Goal: Navigation & Orientation: Find specific page/section

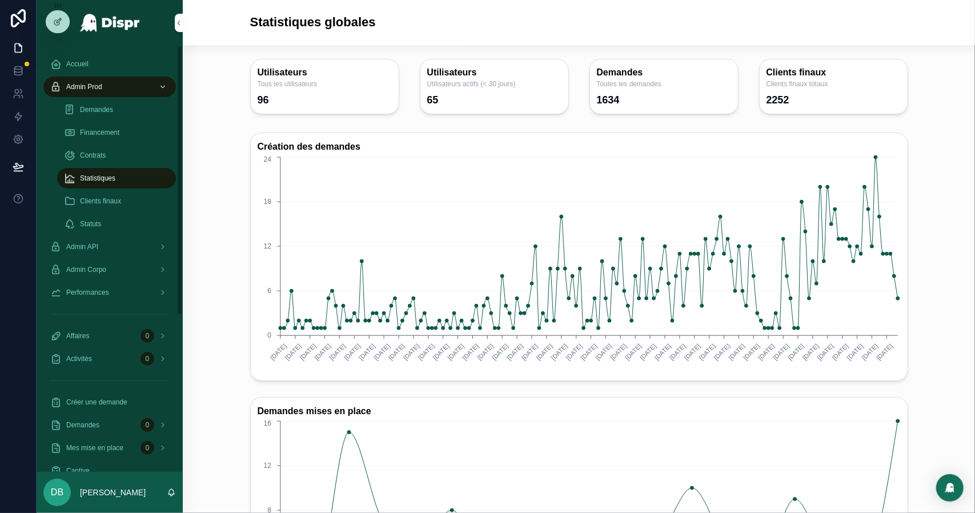
click at [116, 134] on span "Financement" at bounding box center [99, 132] width 39 height 9
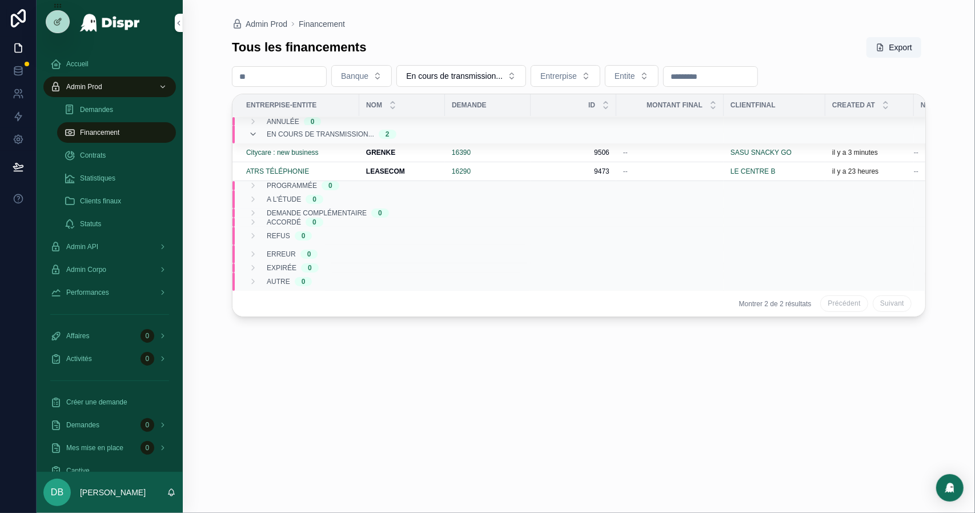
drag, startPoint x: 139, startPoint y: 184, endPoint x: 166, endPoint y: 209, distance: 36.0
click at [139, 184] on div "Statistiques" at bounding box center [116, 178] width 105 height 18
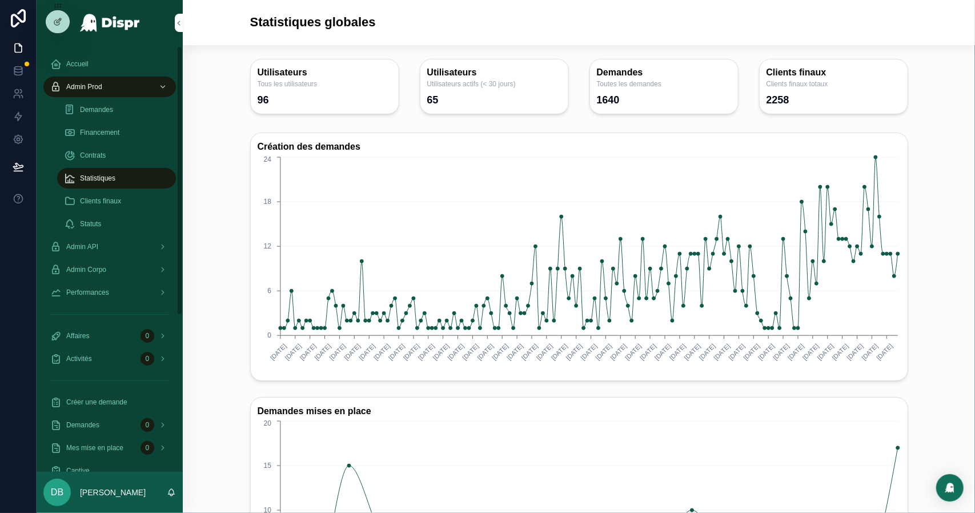
click at [98, 130] on span "Financement" at bounding box center [99, 132] width 39 height 9
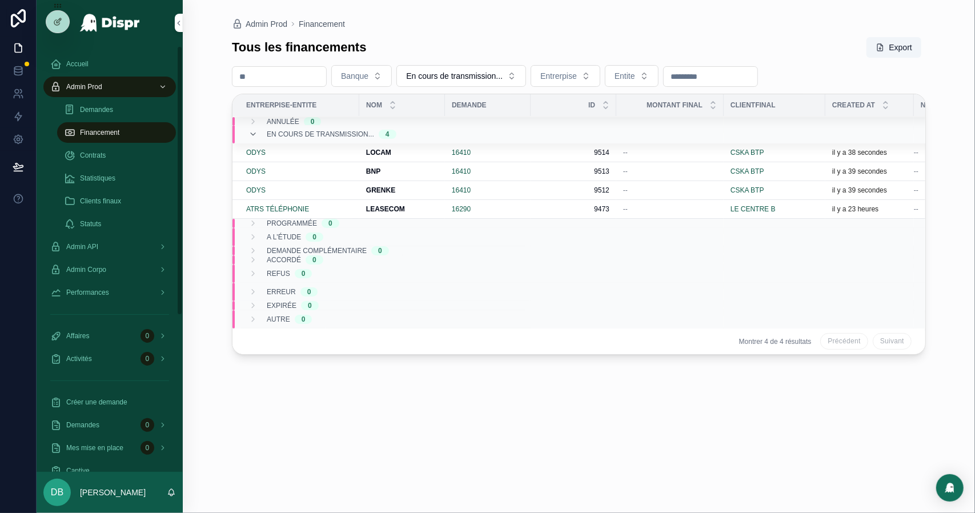
click at [146, 177] on div "Statistiques" at bounding box center [116, 178] width 105 height 18
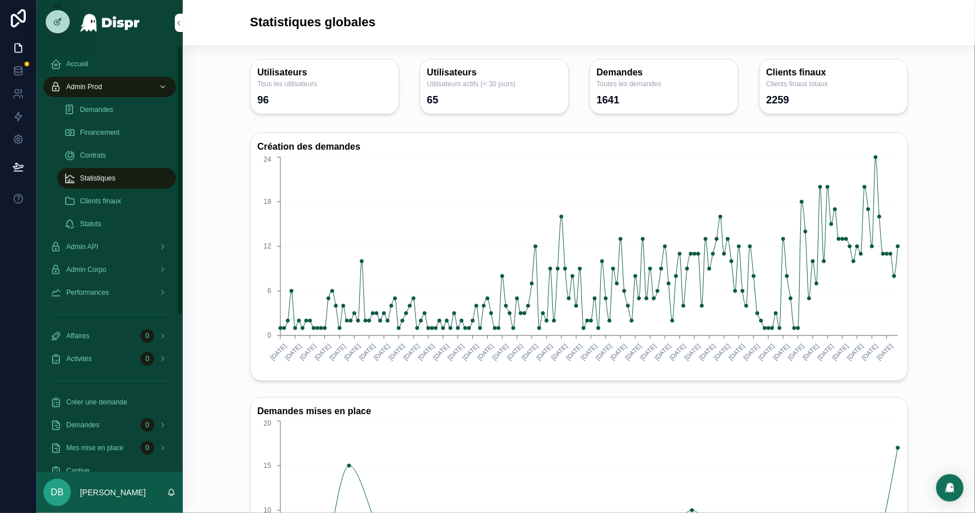
click at [114, 129] on span "Financement" at bounding box center [99, 132] width 39 height 9
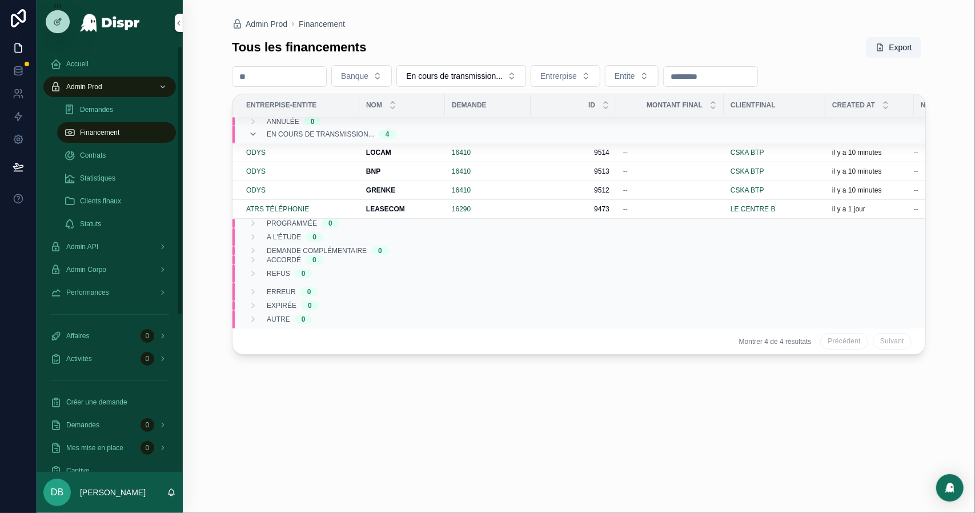
drag, startPoint x: 120, startPoint y: 183, endPoint x: 123, endPoint y: 148, distance: 35.0
click at [120, 183] on div "Statistiques" at bounding box center [116, 178] width 105 height 18
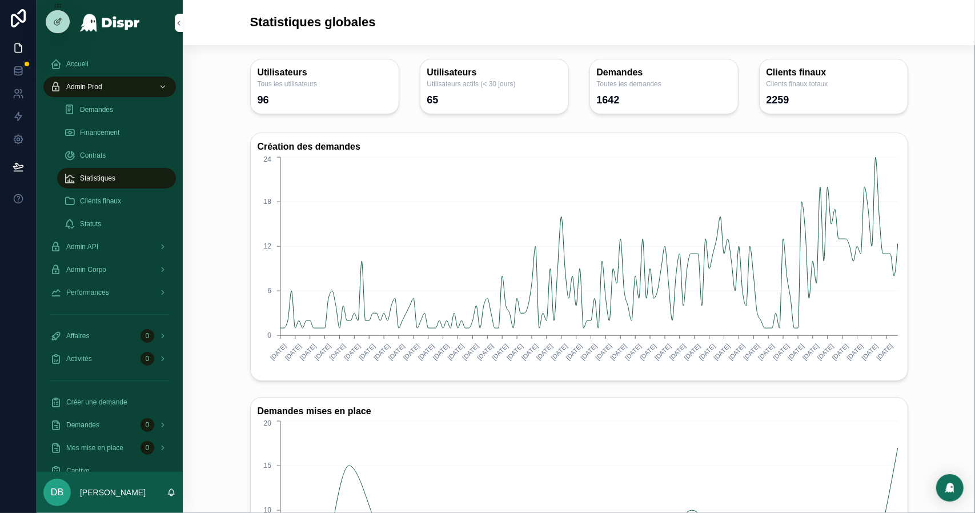
click at [119, 130] on span "Financement" at bounding box center [99, 132] width 39 height 9
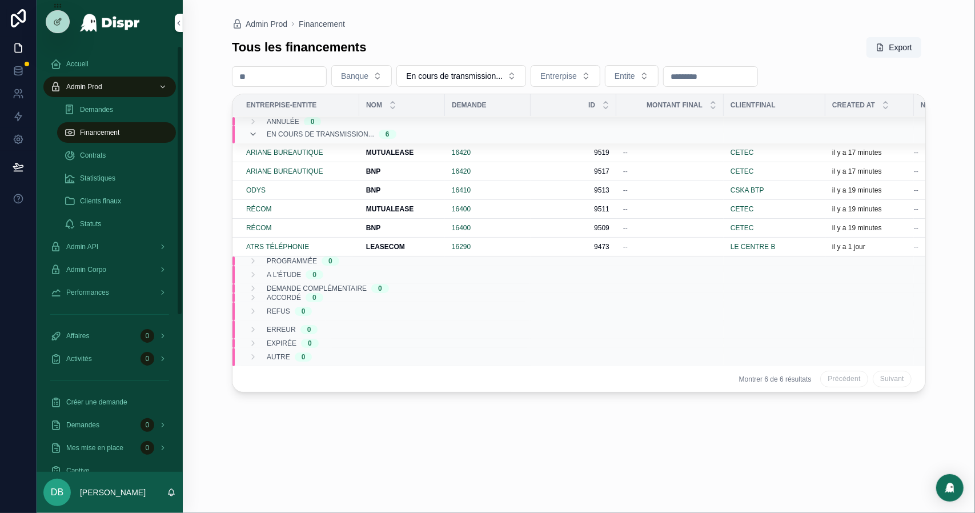
click at [117, 171] on div "Statistiques" at bounding box center [116, 178] width 105 height 18
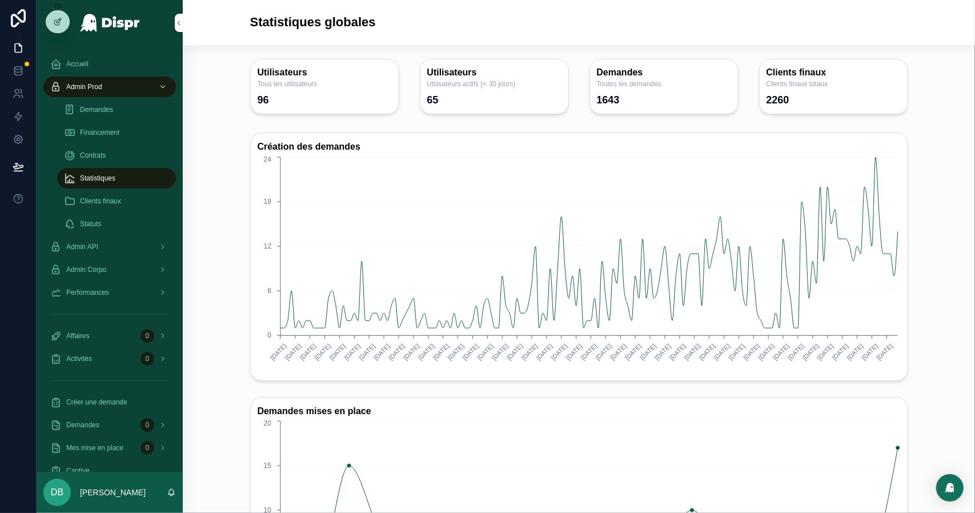
click at [118, 133] on span "Financement" at bounding box center [99, 132] width 39 height 9
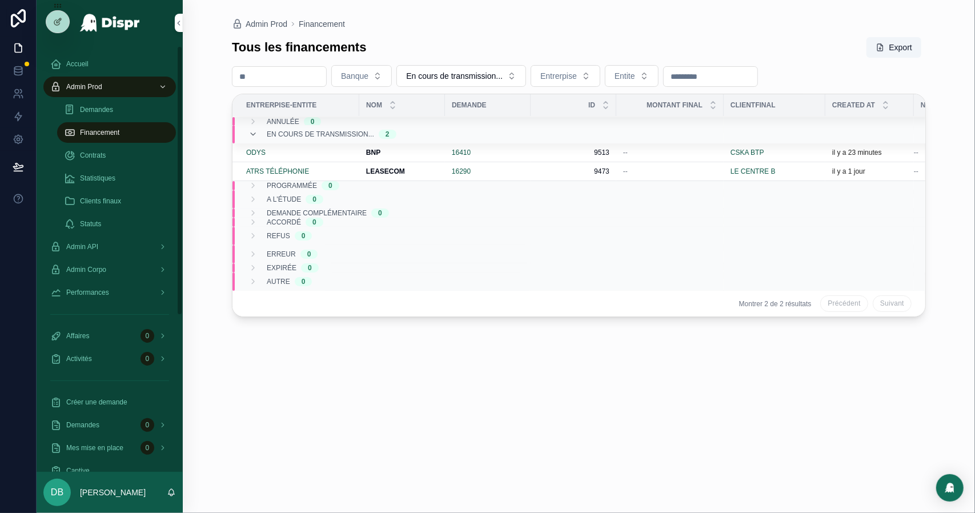
click at [115, 182] on span "Statistiques" at bounding box center [97, 178] width 35 height 9
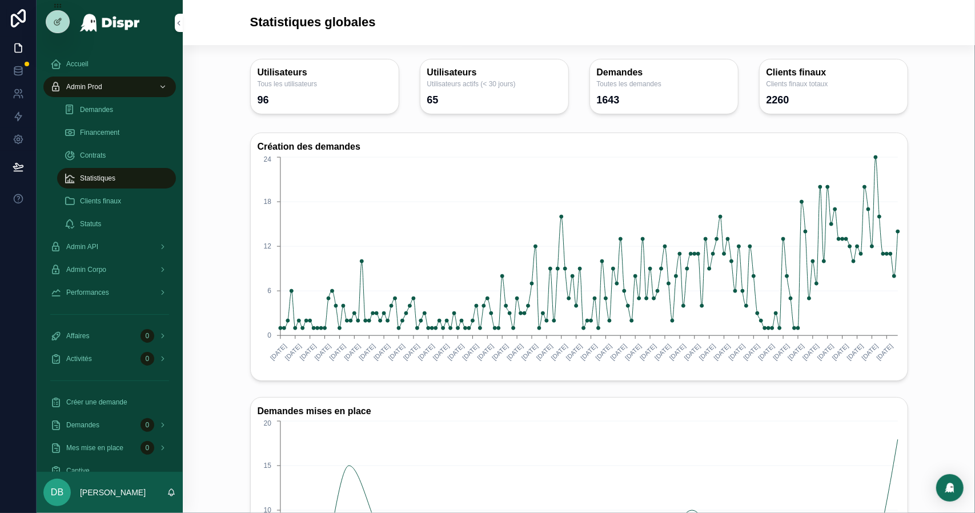
click at [109, 127] on div "Financement" at bounding box center [116, 132] width 105 height 18
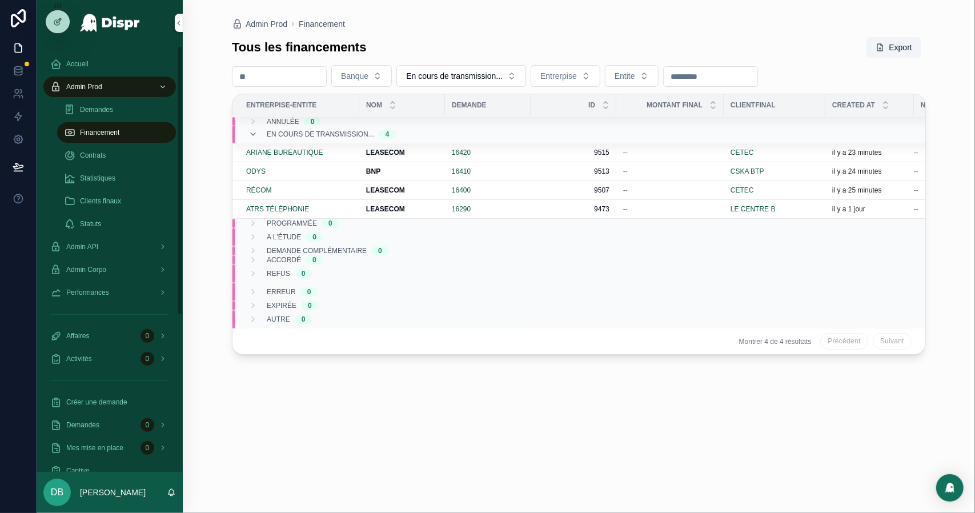
click at [110, 183] on div "Statistiques" at bounding box center [116, 178] width 105 height 18
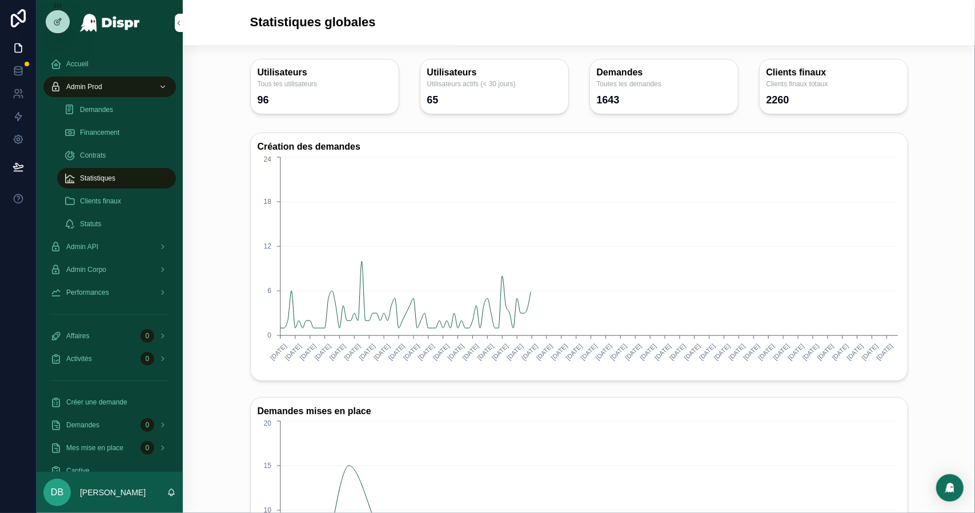
click at [109, 132] on span "Financement" at bounding box center [99, 132] width 39 height 9
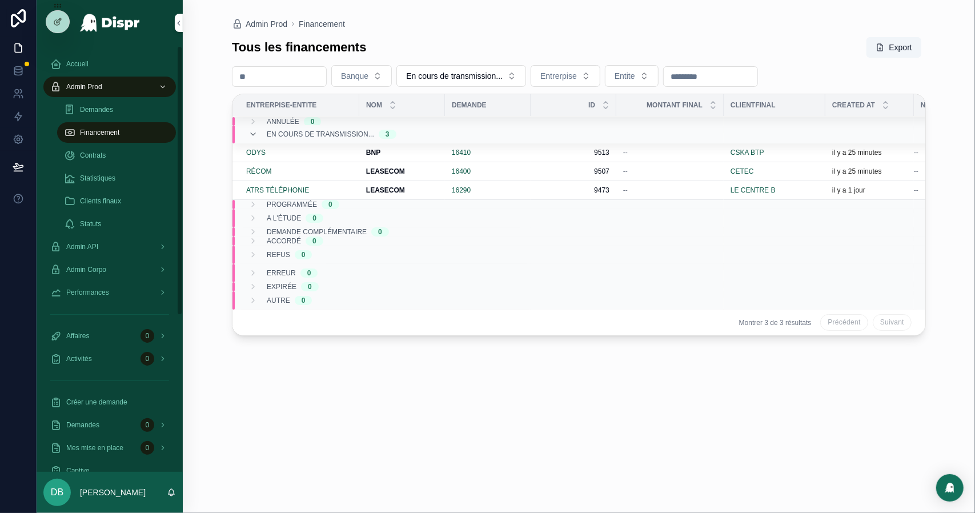
click at [86, 171] on div "Statistiques" at bounding box center [116, 178] width 105 height 18
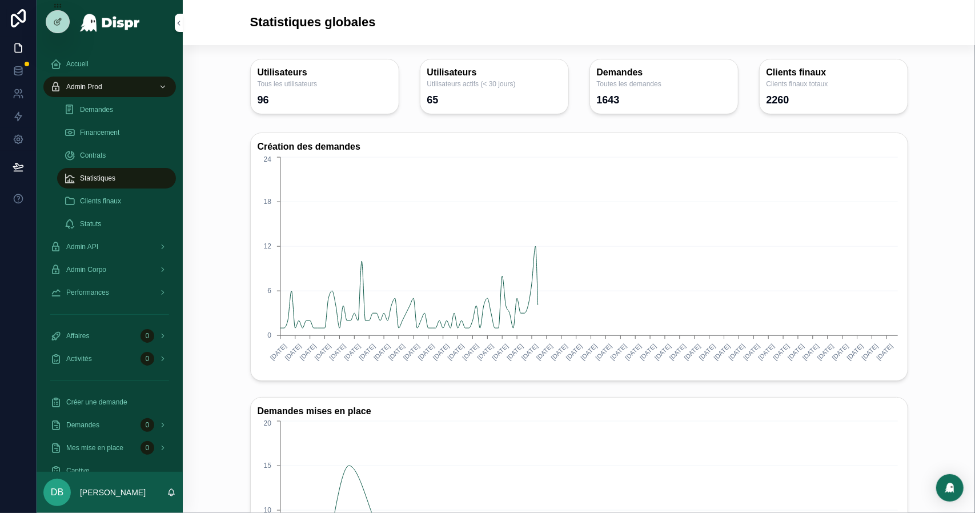
click at [88, 135] on span "Financement" at bounding box center [99, 132] width 39 height 9
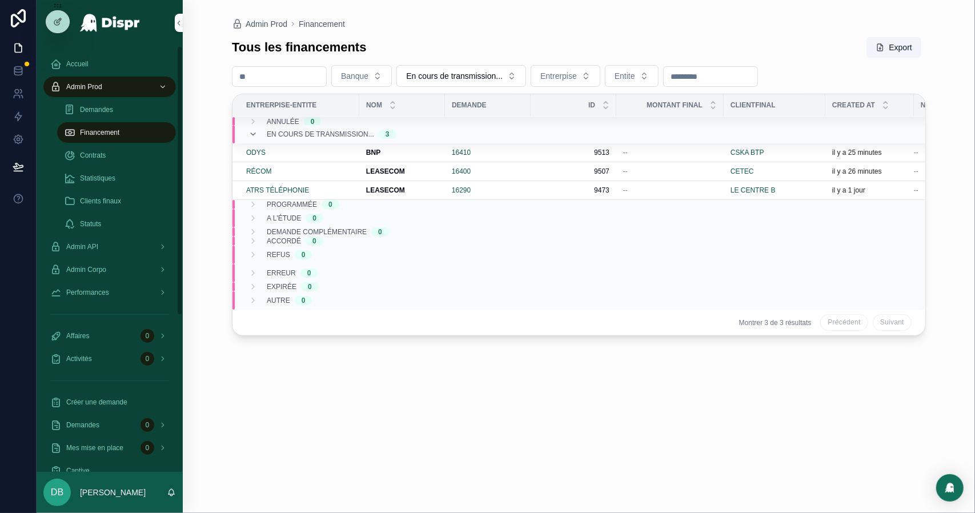
drag, startPoint x: 127, startPoint y: 177, endPoint x: 111, endPoint y: 146, distance: 34.5
click at [127, 177] on div "Statistiques" at bounding box center [116, 178] width 105 height 18
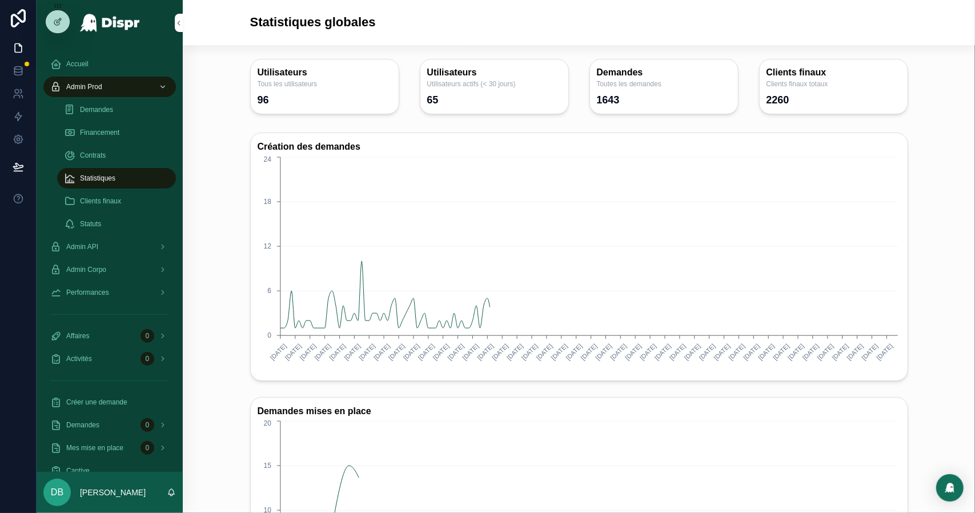
click at [107, 129] on span "Financement" at bounding box center [99, 132] width 39 height 9
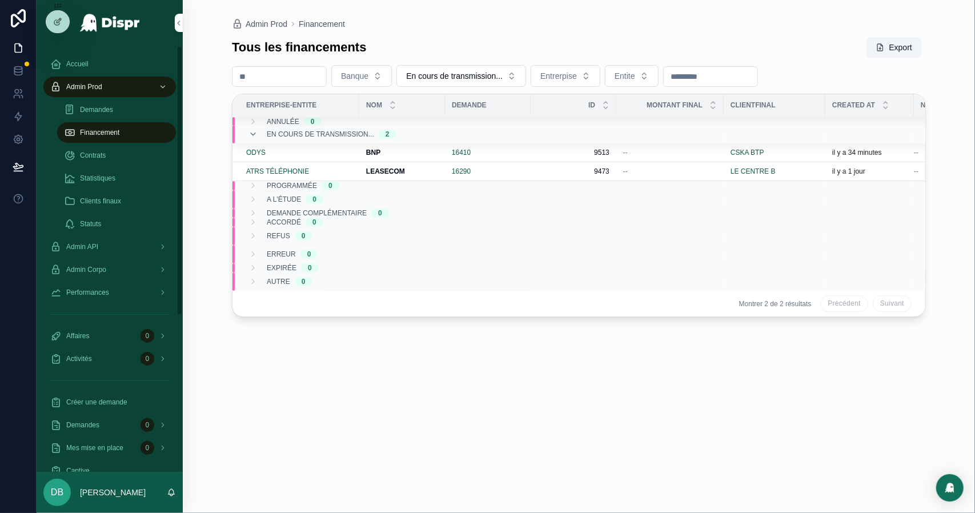
click at [95, 174] on span "Statistiques" at bounding box center [97, 178] width 35 height 9
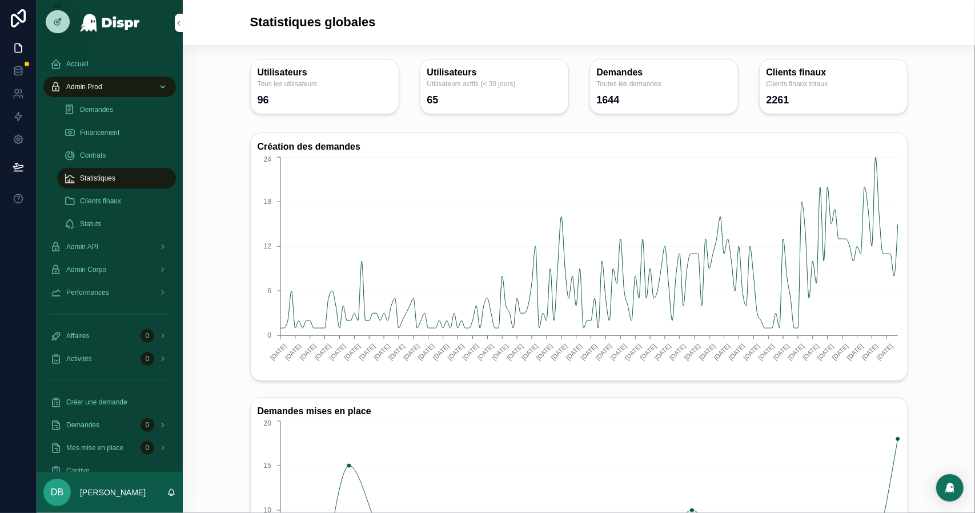
click at [106, 133] on span "Financement" at bounding box center [99, 132] width 39 height 9
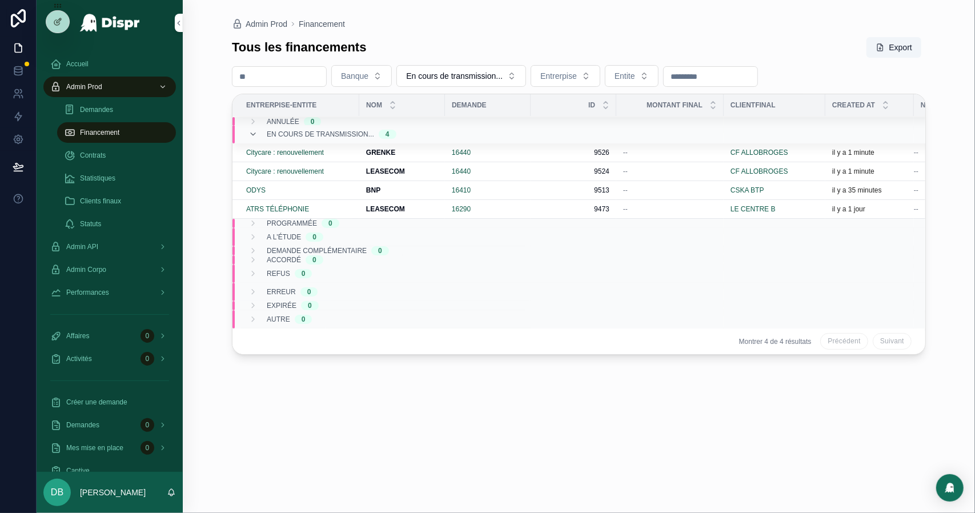
click at [127, 172] on div "Statistiques" at bounding box center [116, 178] width 105 height 18
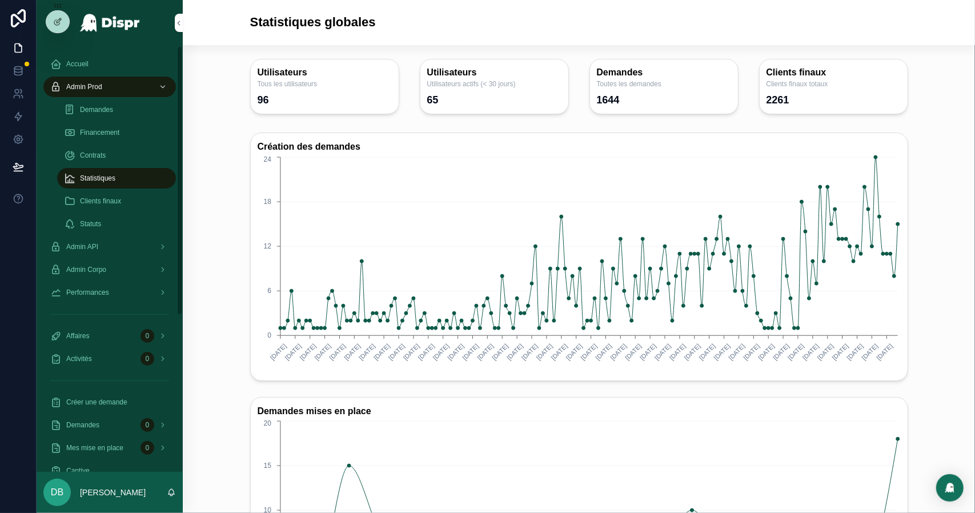
click at [118, 133] on span "Financement" at bounding box center [99, 132] width 39 height 9
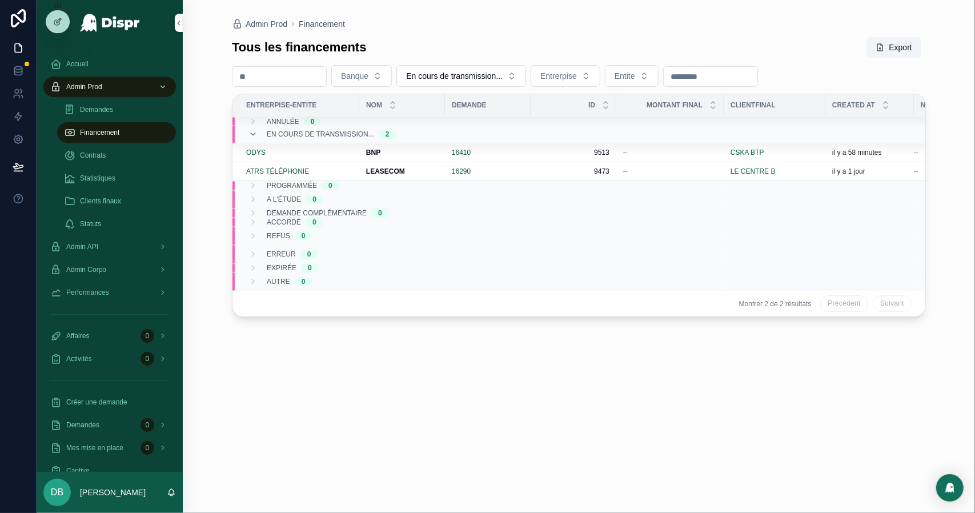
click at [118, 169] on link "Statistiques" at bounding box center [116, 178] width 119 height 21
